Goal: Communication & Community: Answer question/provide support

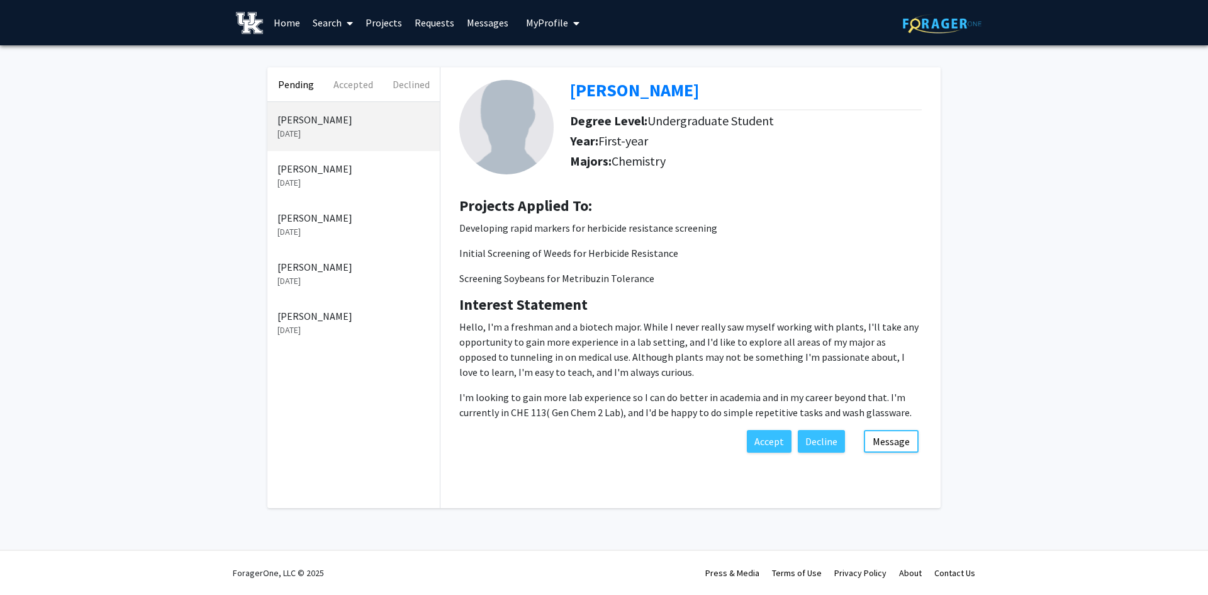
click at [352, 165] on p "[PERSON_NAME]" at bounding box center [353, 168] width 152 height 15
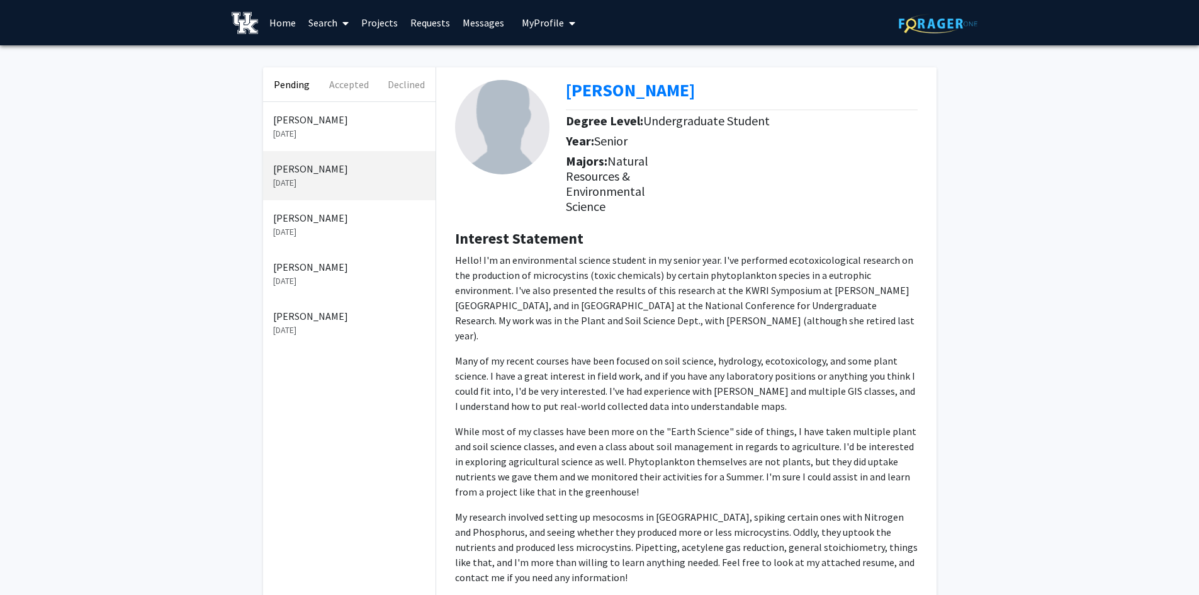
drag, startPoint x: 350, startPoint y: 172, endPoint x: 729, endPoint y: 267, distance: 390.5
click at [729, 267] on p "Hello! I'm an environmental science student in my senior year. I've performed e…" at bounding box center [686, 297] width 462 height 91
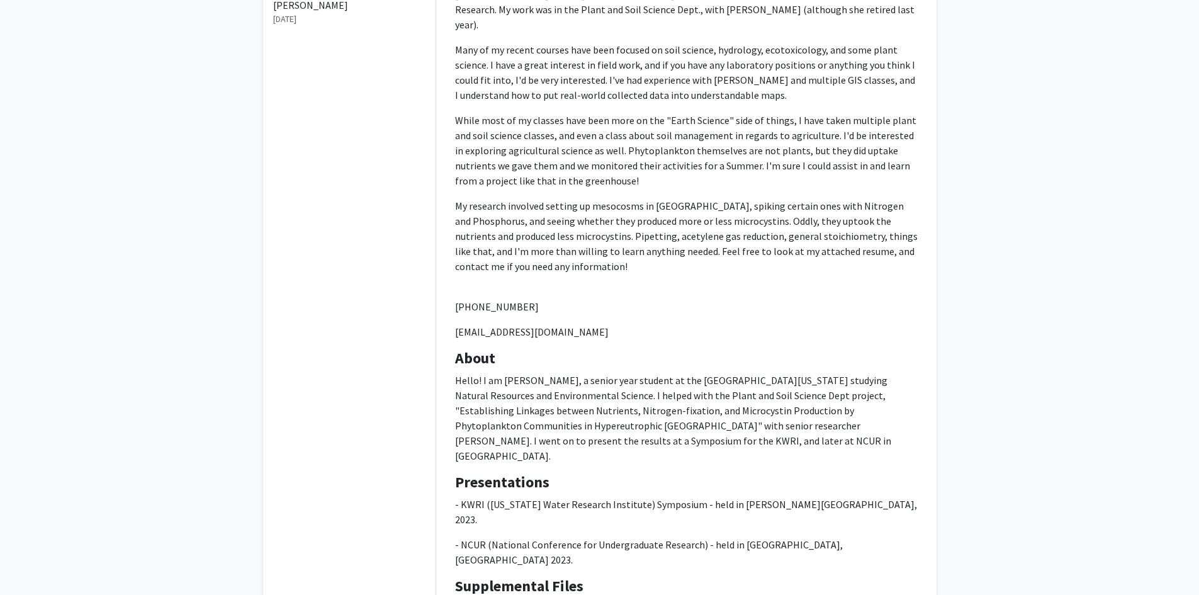
scroll to position [378, 0]
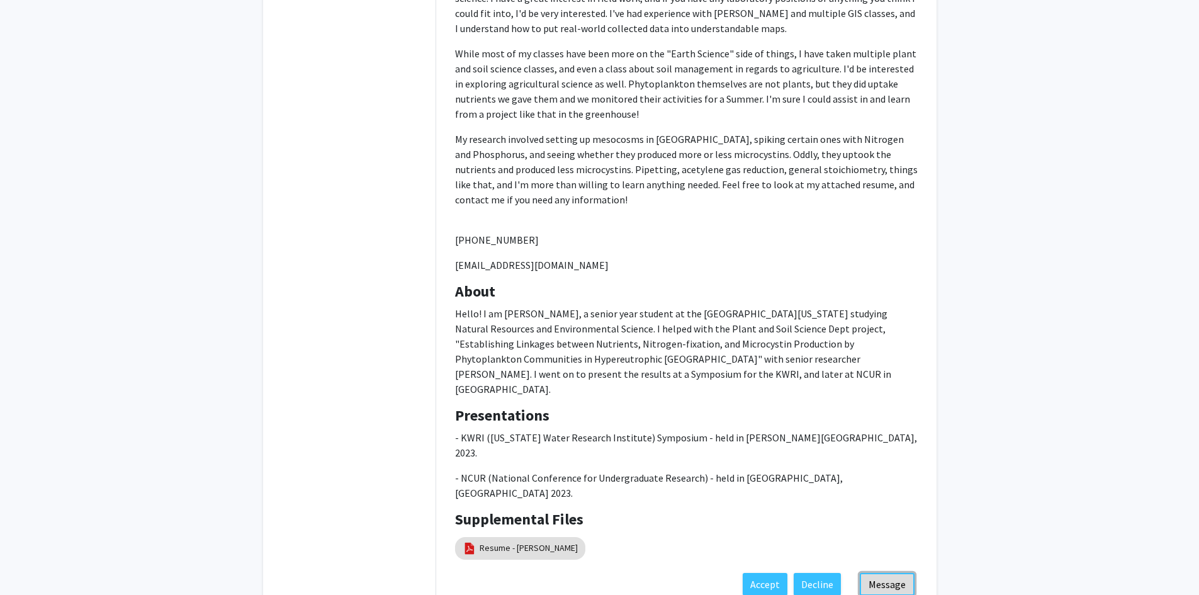
click at [878, 573] on button "Message" at bounding box center [887, 584] width 55 height 23
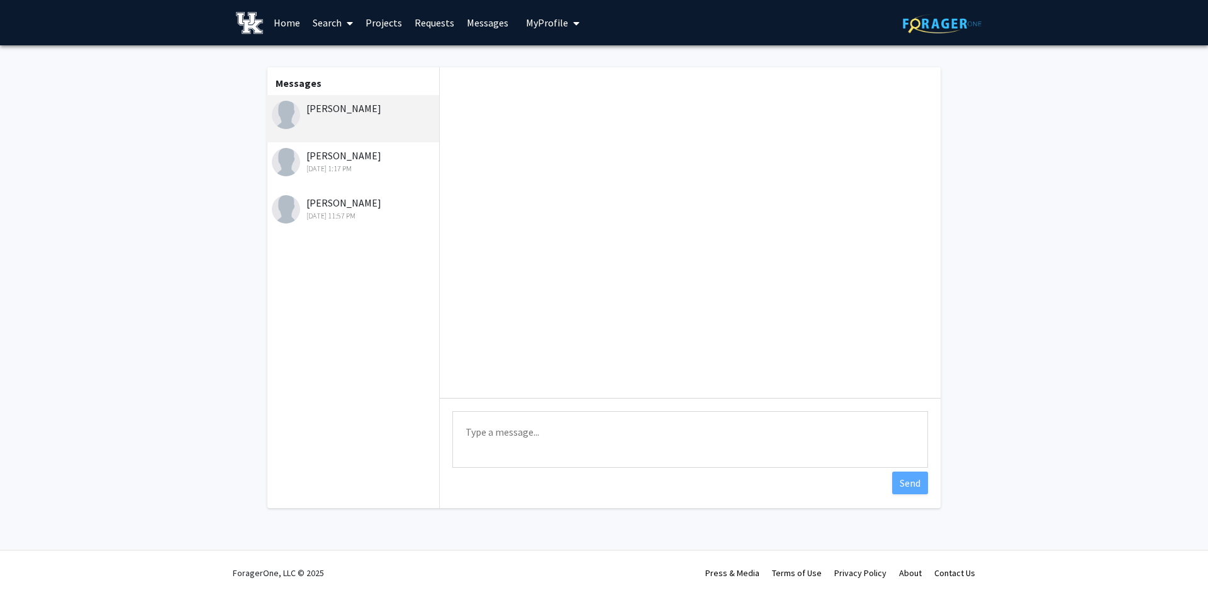
click at [581, 431] on textarea "Type a message" at bounding box center [690, 439] width 476 height 57
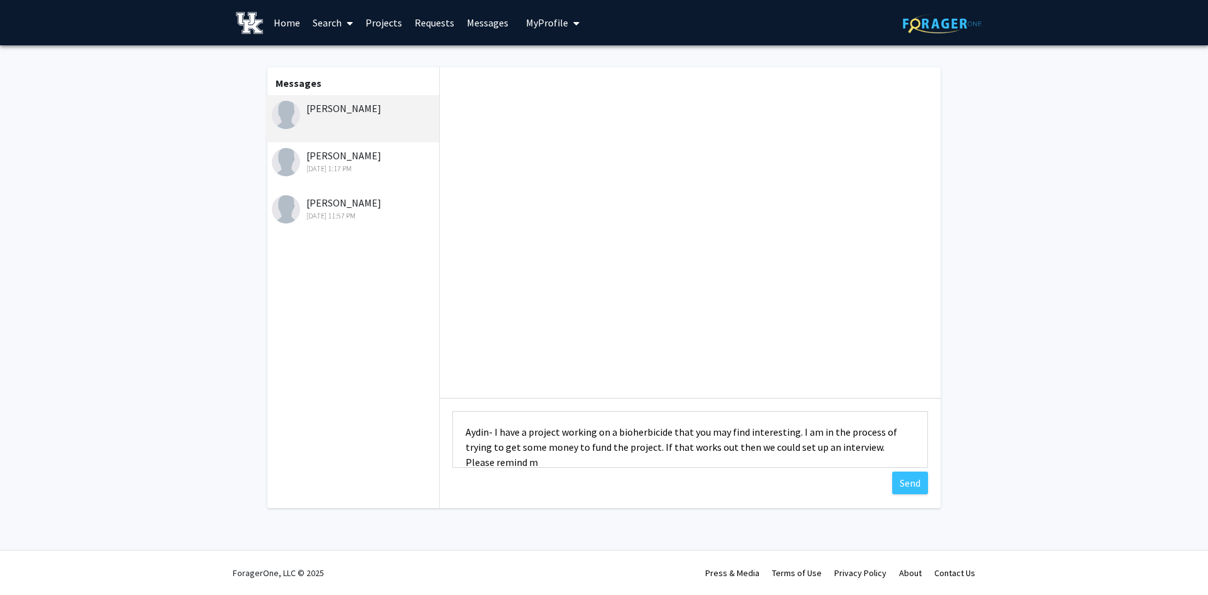
scroll to position [1, 0]
type textarea "Aydin- I have a project working on a bioherbicide that you may find interesting…"
click at [912, 487] on button "Send" at bounding box center [910, 482] width 36 height 23
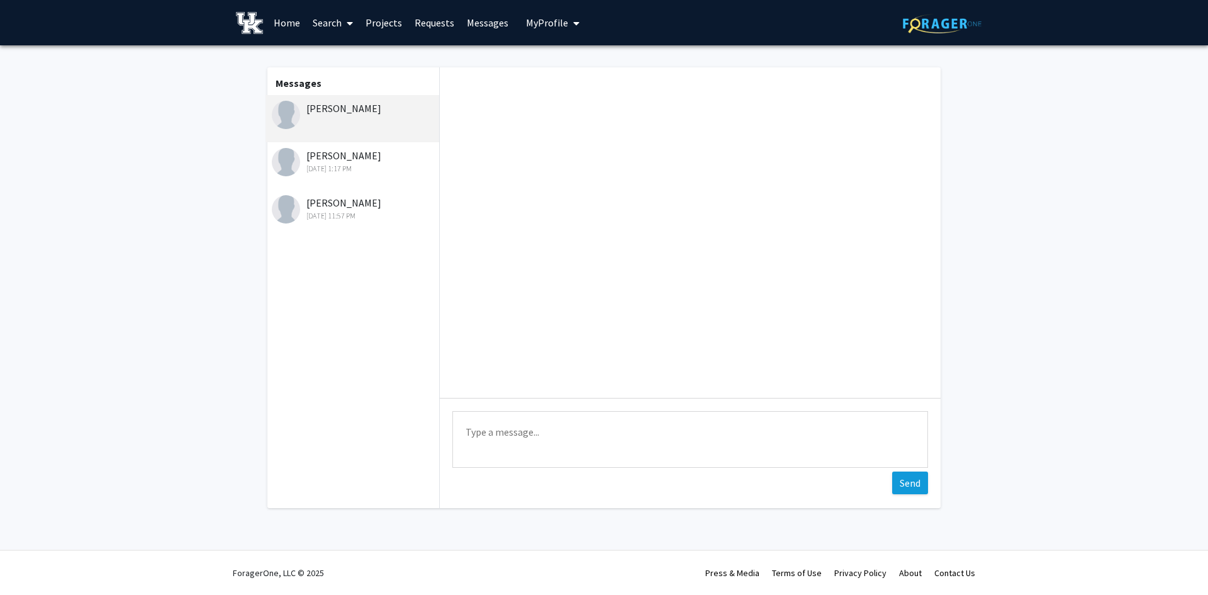
scroll to position [0, 0]
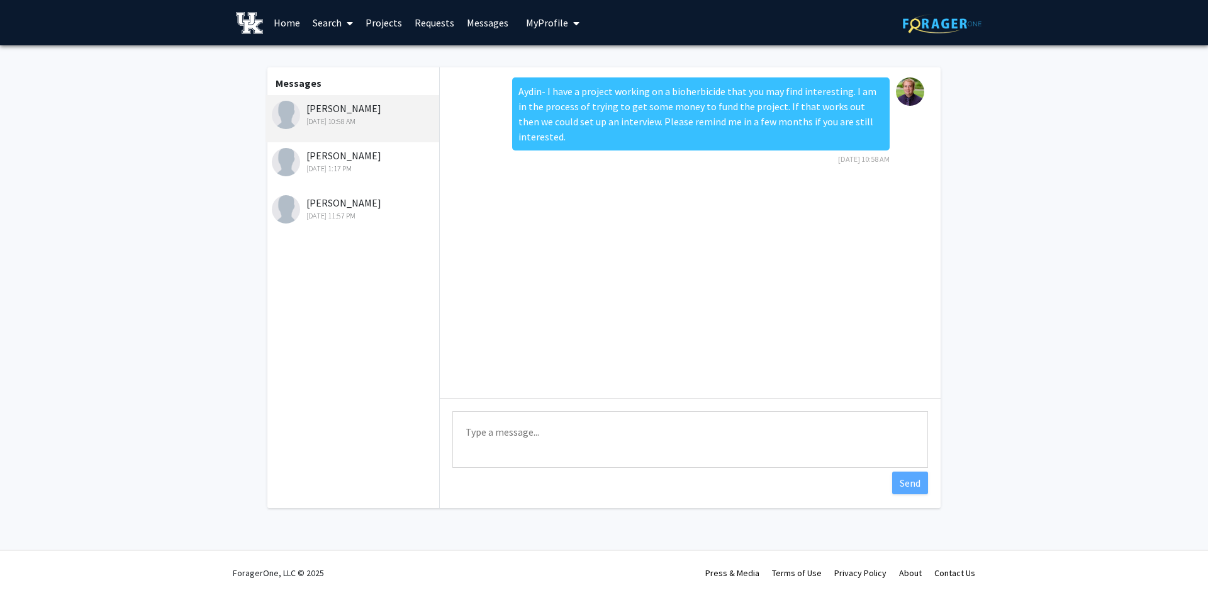
click at [356, 148] on div "[PERSON_NAME] [DATE] 1:17 PM" at bounding box center [354, 161] width 164 height 26
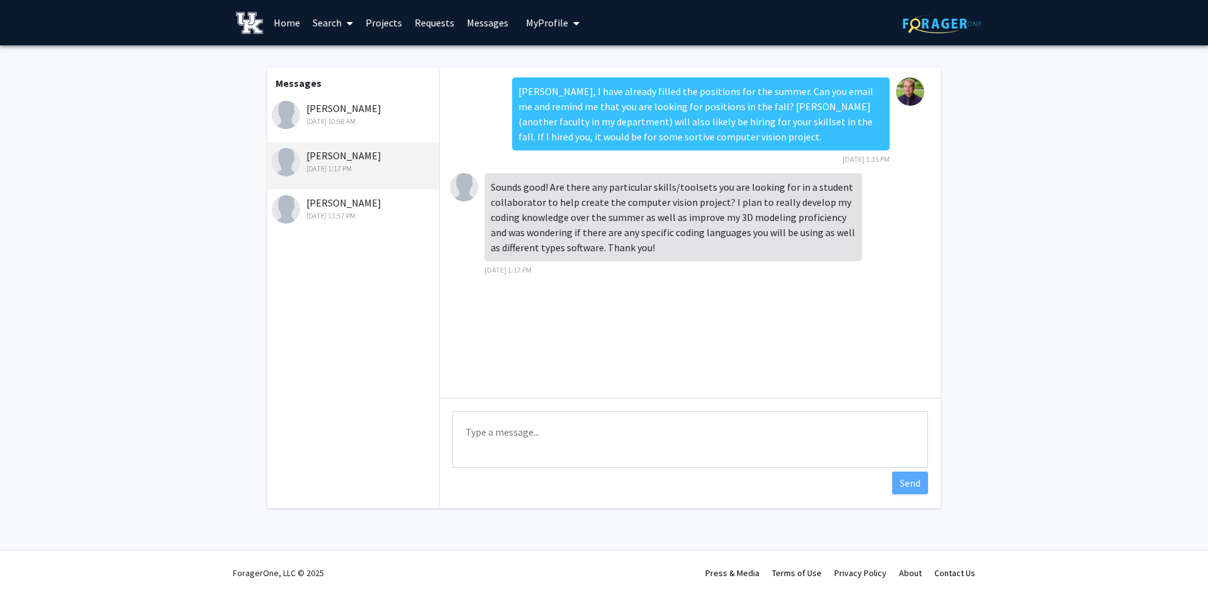
click at [666, 448] on textarea "Type a message" at bounding box center [690, 439] width 476 height 57
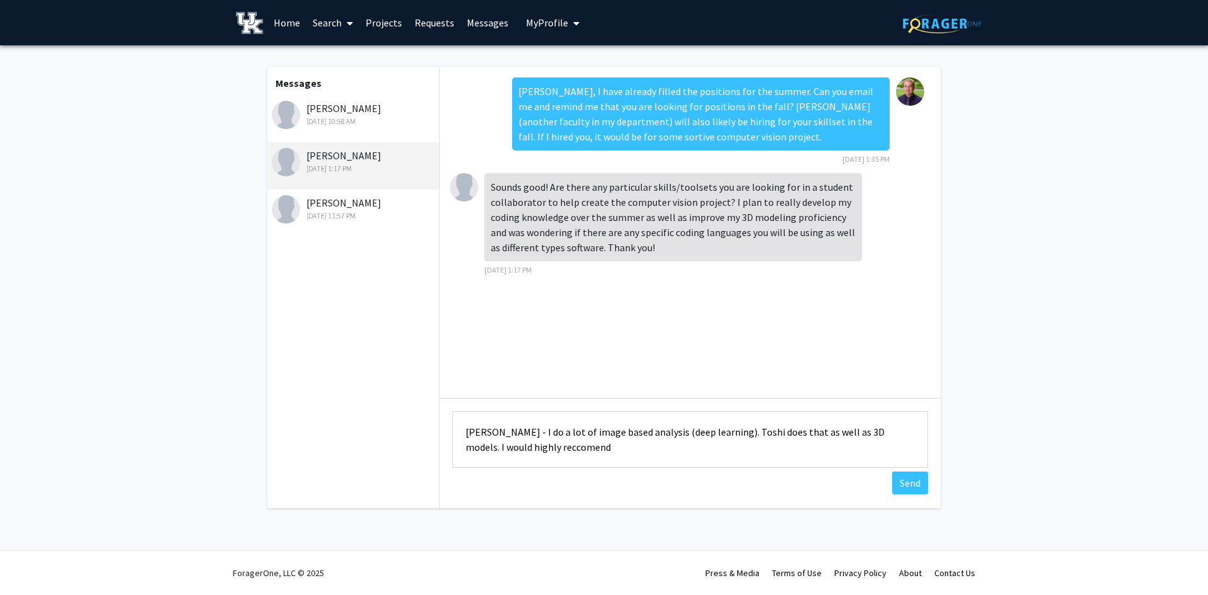
click at [511, 451] on textarea "[PERSON_NAME] - I do a lot of image based analysis (deep learning). Toshi does …" at bounding box center [690, 439] width 476 height 57
type textarea "[PERSON_NAME] - I do a lot of image based analysis (deep learning). Toshi does …"
click at [924, 483] on button "Send" at bounding box center [910, 482] width 36 height 23
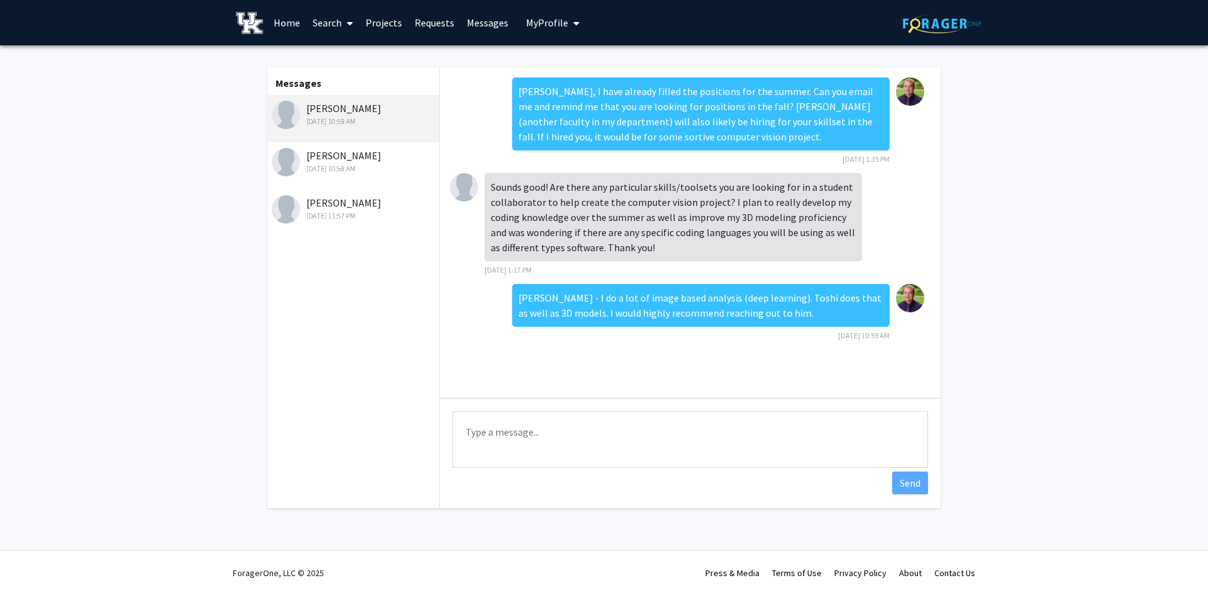
click at [362, 216] on div "[DATE] 11:57 PM" at bounding box center [354, 215] width 164 height 11
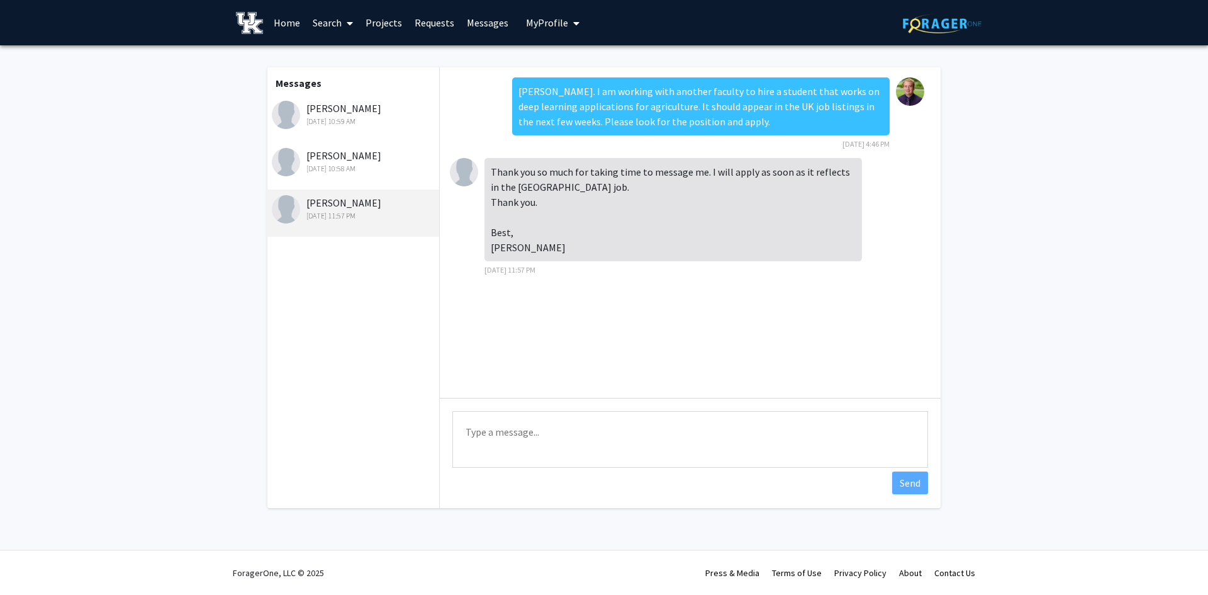
click at [423, 25] on link "Requests" at bounding box center [434, 23] width 52 height 44
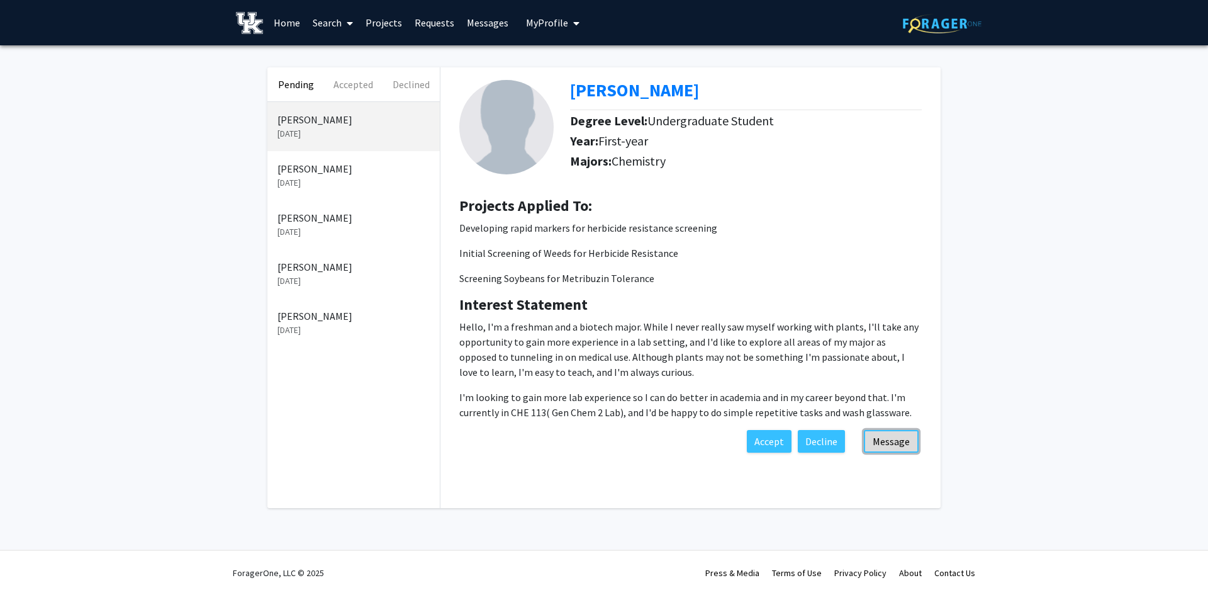
click at [897, 442] on button "Message" at bounding box center [891, 441] width 55 height 23
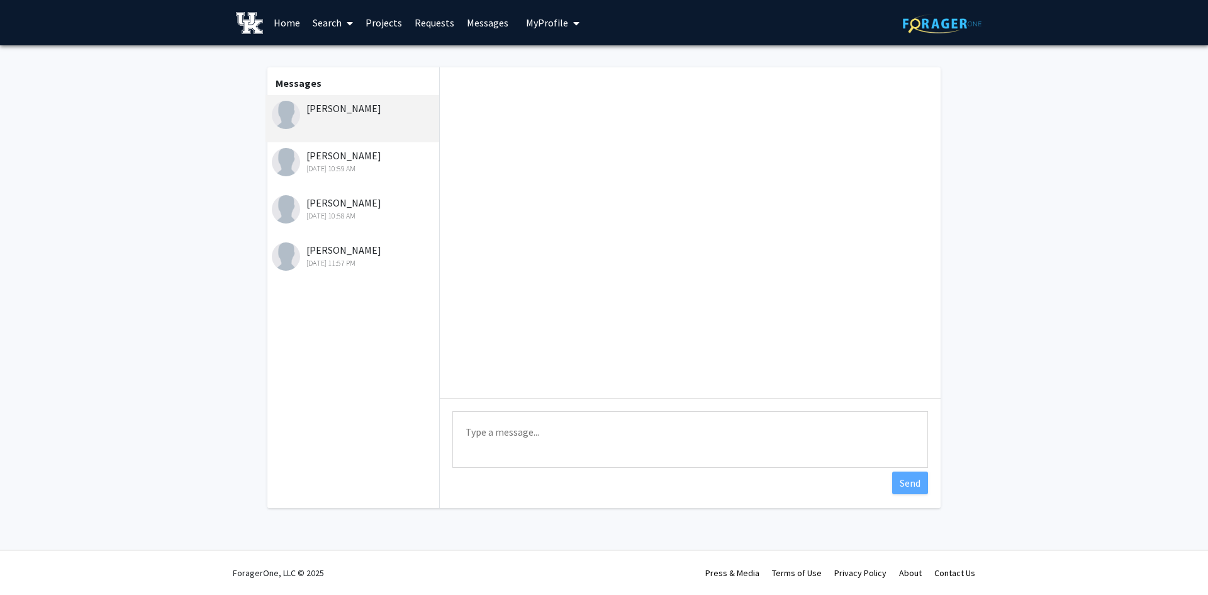
click at [579, 432] on textarea "Type a message" at bounding box center [690, 439] width 476 height 57
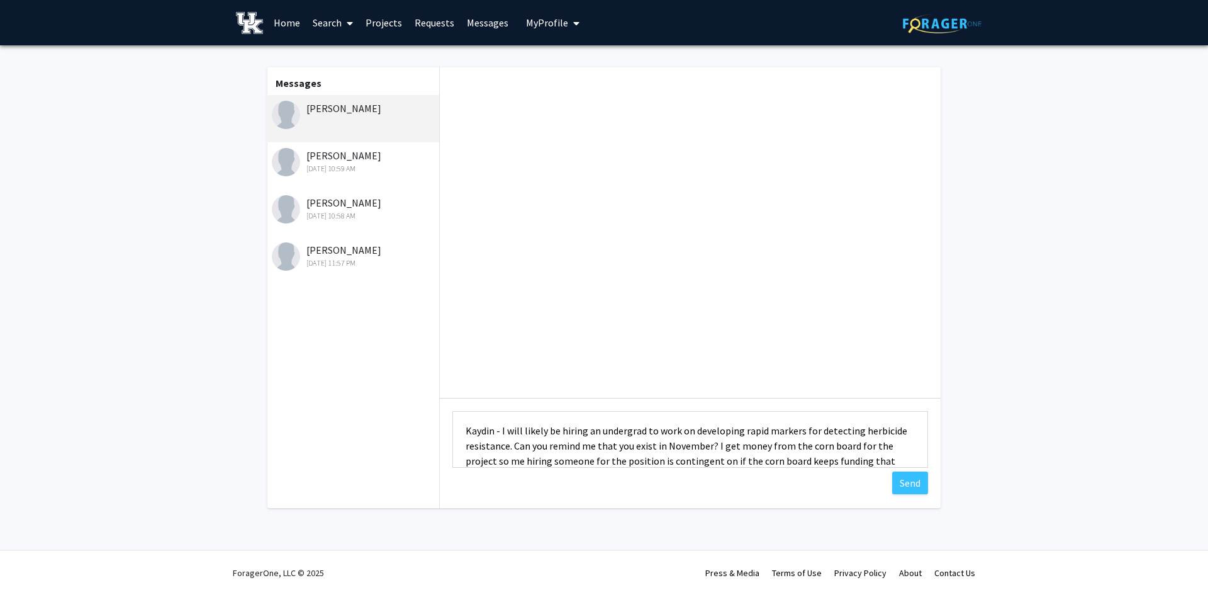
scroll to position [16, 0]
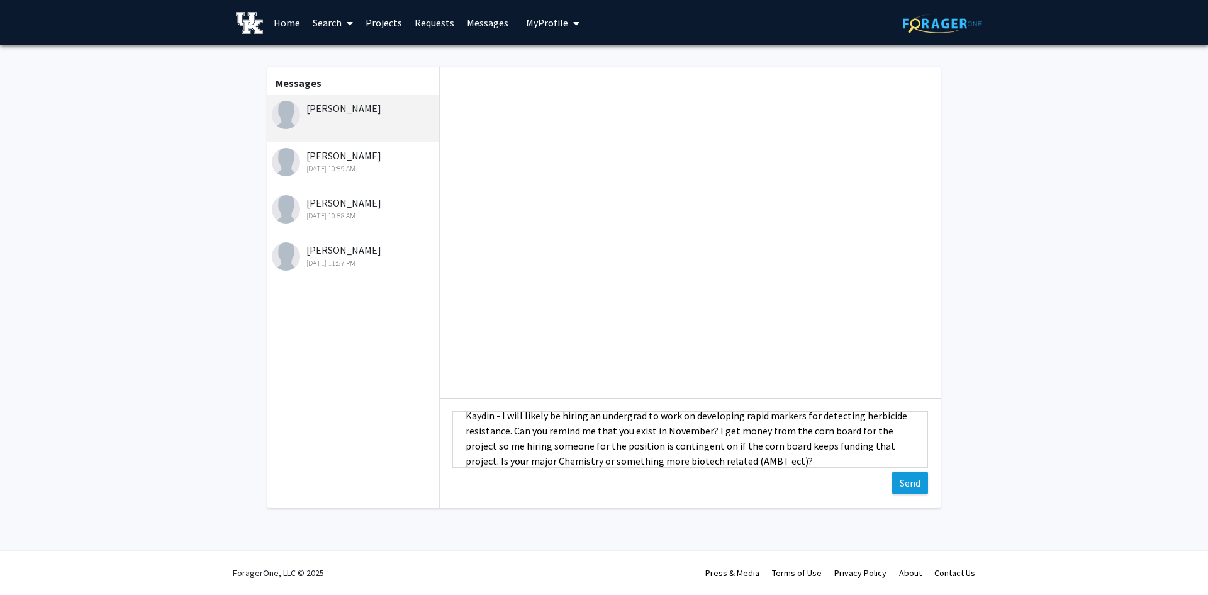
type textarea "Kaydin - I will likely be hiring an undergrad to work on developing rapid marke…"
click at [917, 480] on button "Send" at bounding box center [910, 482] width 36 height 23
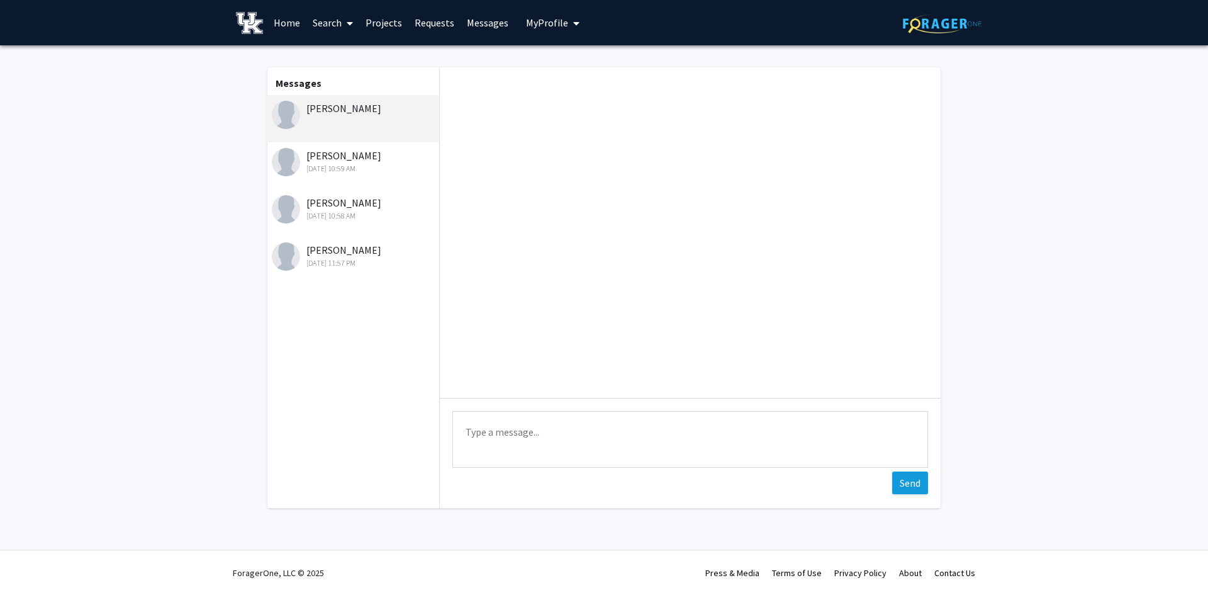
scroll to position [0, 0]
